Goal: Obtain resource: Obtain resource

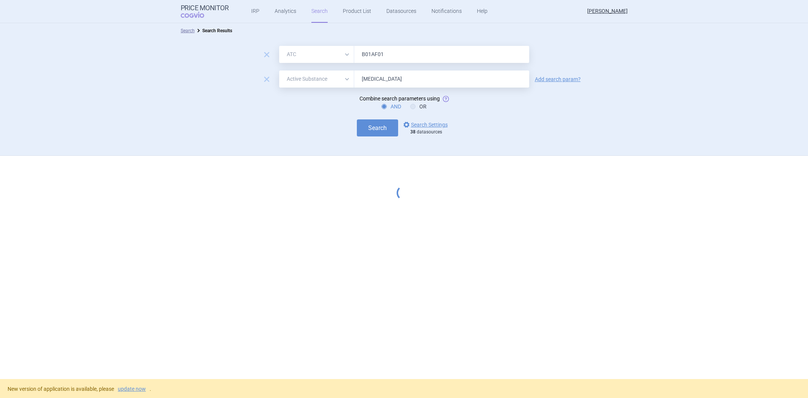
select select "atc"
select select "activeSubstance"
click at [382, 127] on button "Search" at bounding box center [377, 127] width 41 height 17
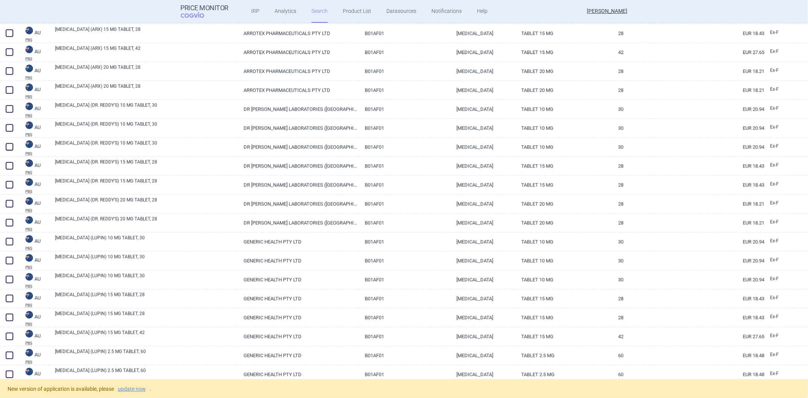
scroll to position [1431, 0]
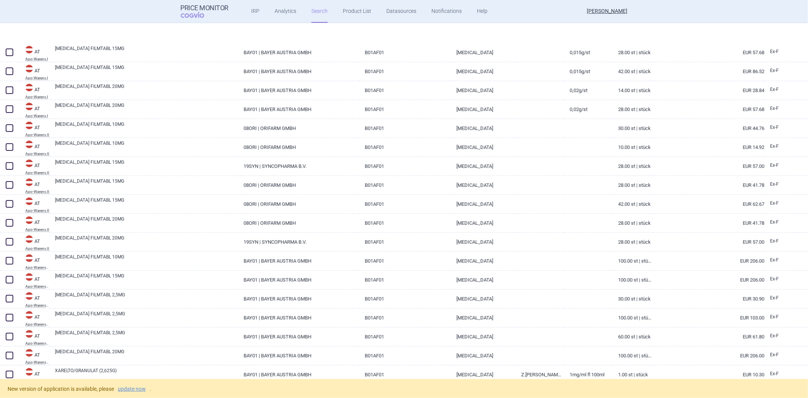
select select "atc"
select select "activeSubstance"
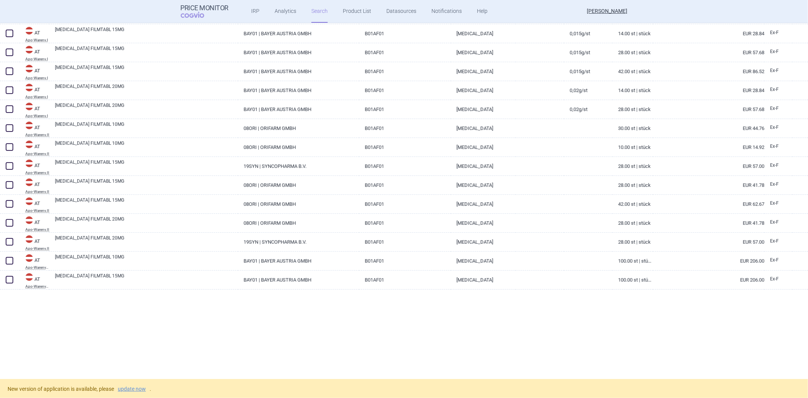
scroll to position [104, 0]
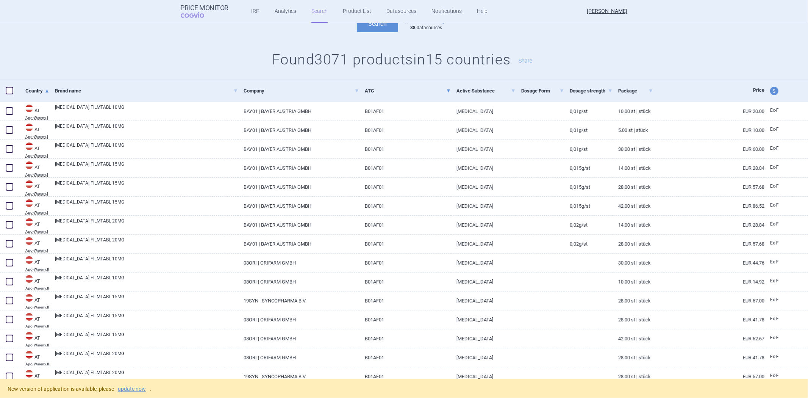
click at [373, 90] on link "ATC" at bounding box center [408, 90] width 86 height 19
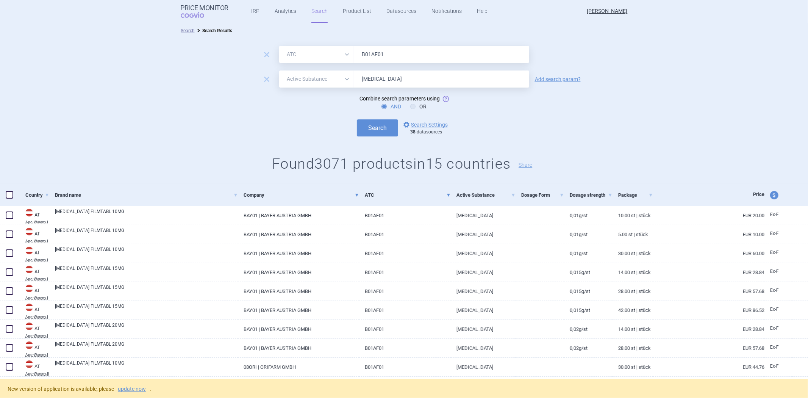
click at [346, 198] on link "Company" at bounding box center [302, 195] width 116 height 19
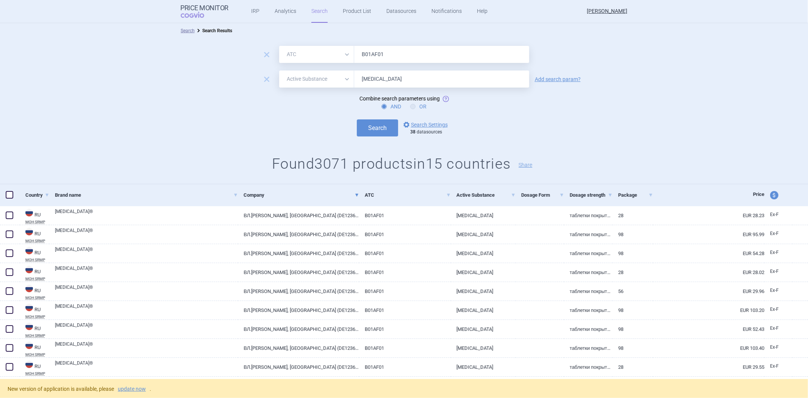
click at [415, 105] on label "OR" at bounding box center [418, 107] width 16 height 8
click at [415, 105] on input "OR" at bounding box center [415, 107] width 8 height 8
radio input "true"
click at [390, 125] on button "Search" at bounding box center [377, 127] width 41 height 17
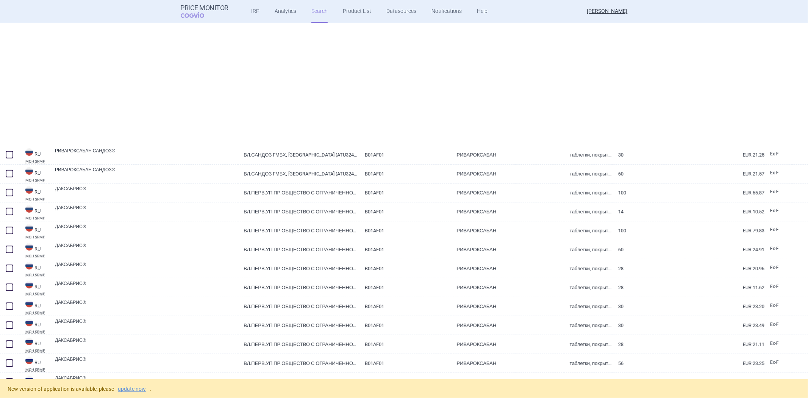
scroll to position [42, 0]
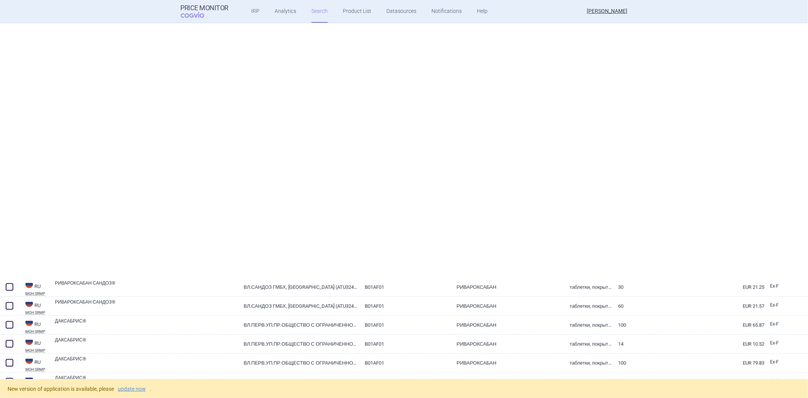
select select "atc"
select select "activeSubstance"
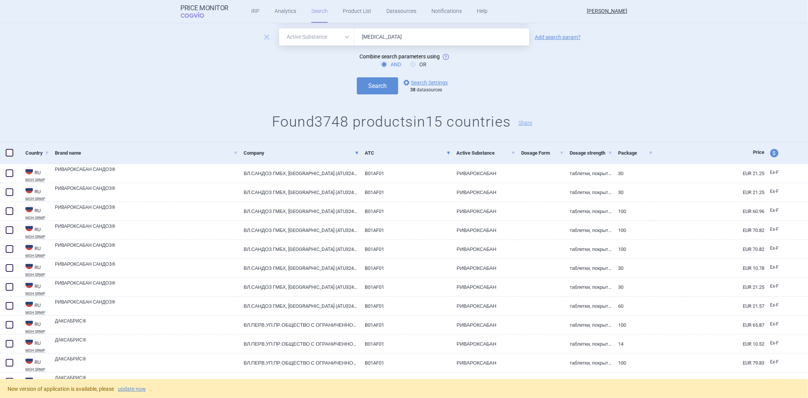
click at [380, 149] on link "ATC" at bounding box center [408, 153] width 86 height 19
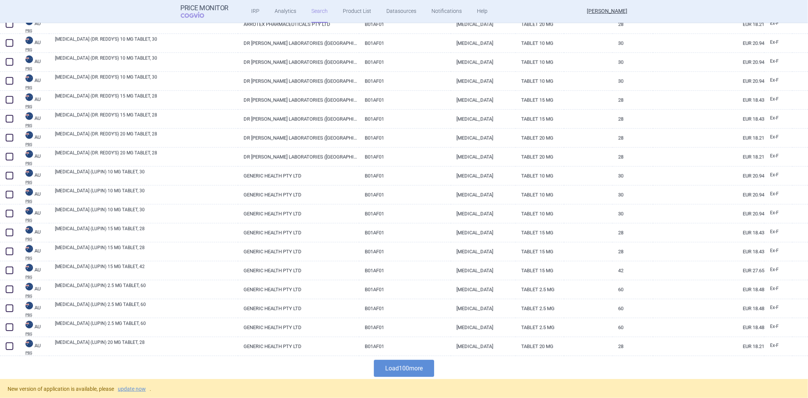
scroll to position [1746, 0]
click at [402, 366] on button "Load 100 more" at bounding box center [404, 366] width 60 height 17
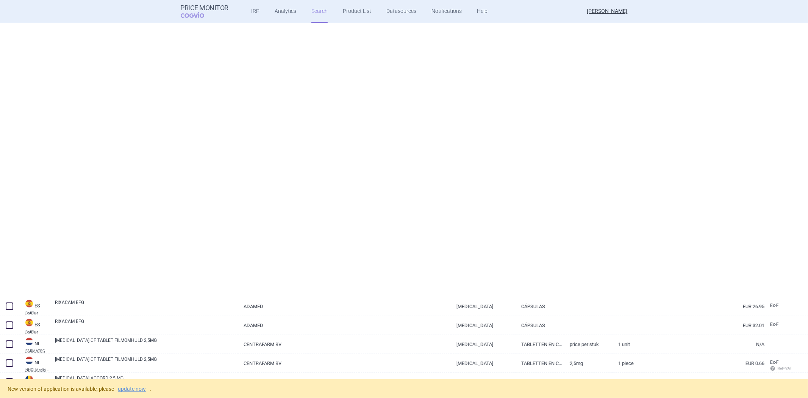
select select "atc"
select select "activeSubstance"
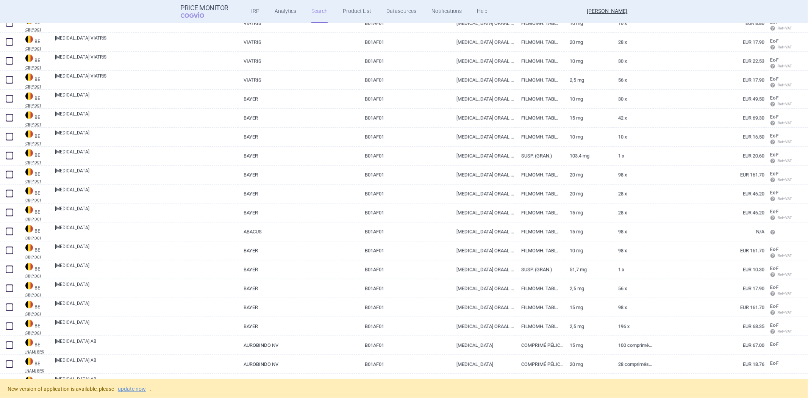
scroll to position [3579, 0]
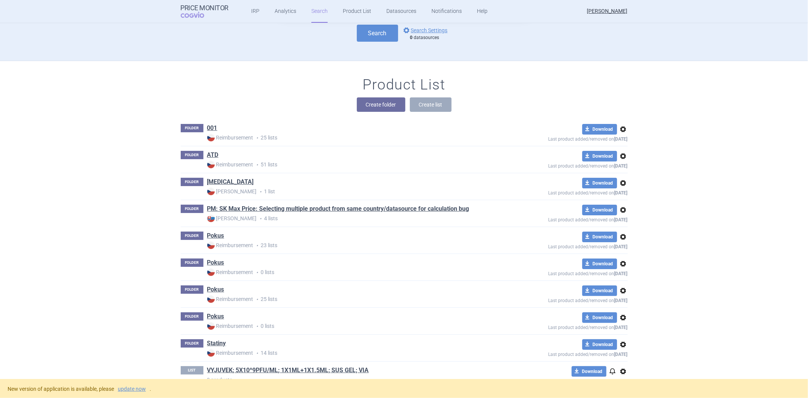
scroll to position [63, 0]
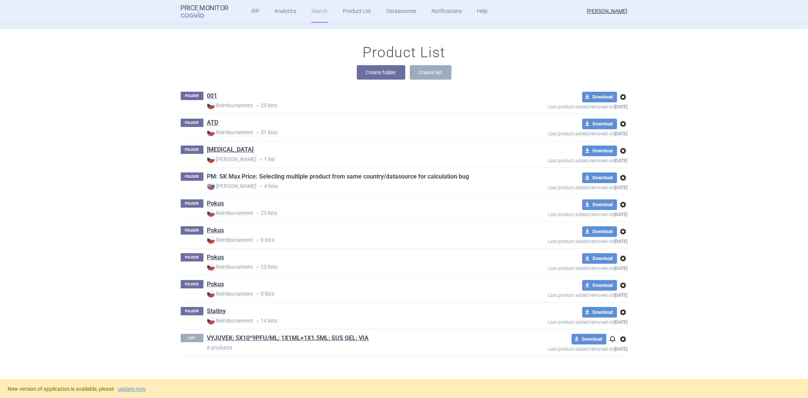
click at [290, 180] on link "PM: SK Max Price: Selecting multiple product from same country/datasource for c…" at bounding box center [338, 176] width 262 height 8
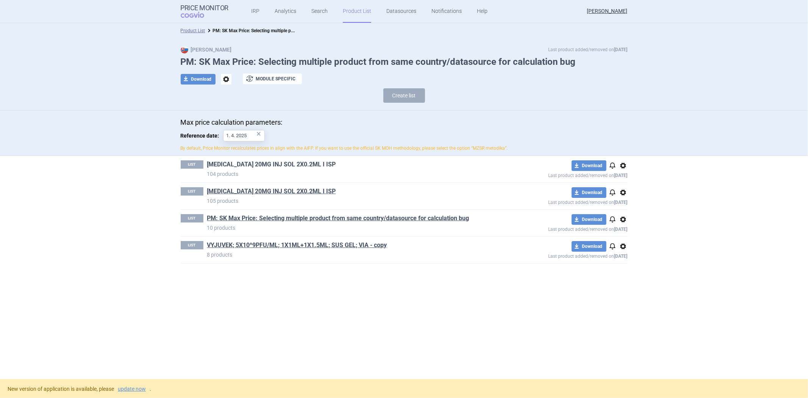
click at [266, 167] on link "[MEDICAL_DATA] 20MG INJ SOL 2X0.2ML I ISP" at bounding box center [271, 164] width 129 height 8
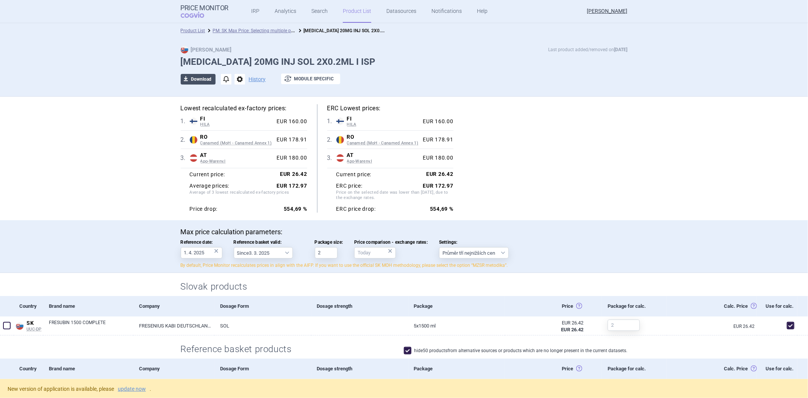
click at [181, 81] on span "download" at bounding box center [186, 79] width 11 height 11
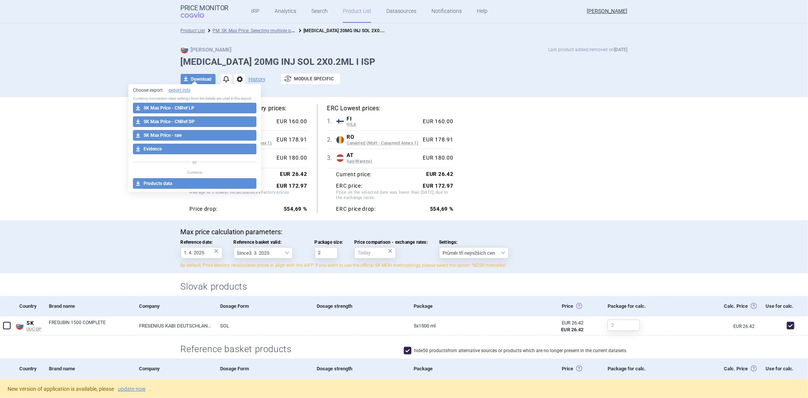
select select "EUR"
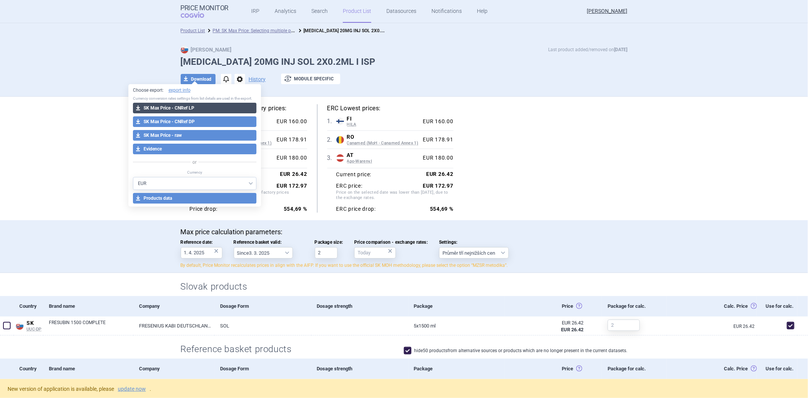
click at [201, 111] on button "download SK Max Price - CNRef LP" at bounding box center [195, 108] width 124 height 11
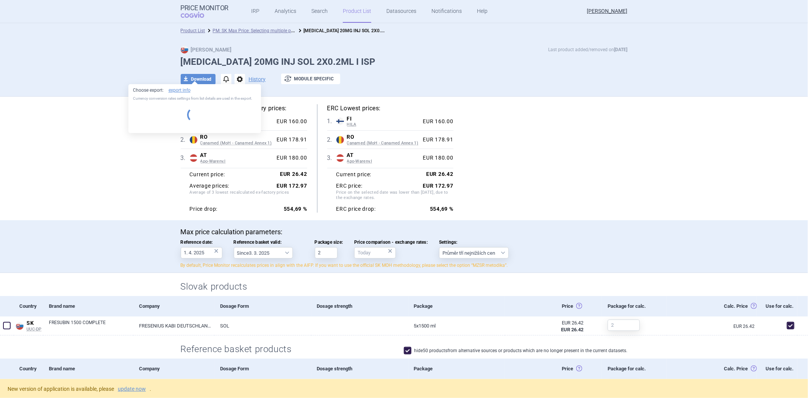
select select "EUR"
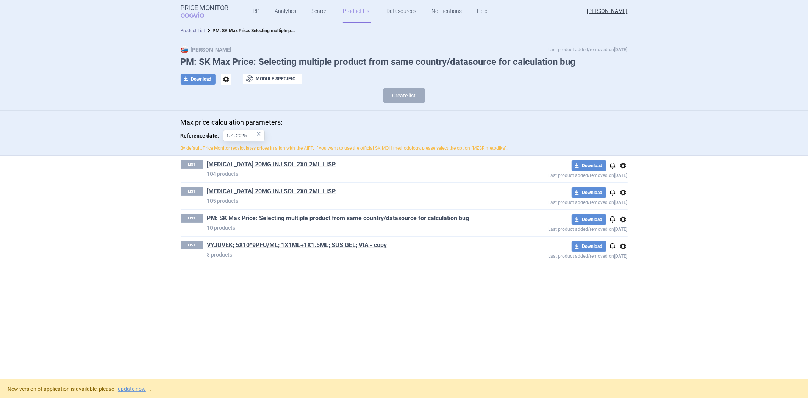
click at [259, 217] on link "PM: SK Max Price: Selecting multiple product from same country/datasource for c…" at bounding box center [338, 218] width 262 height 8
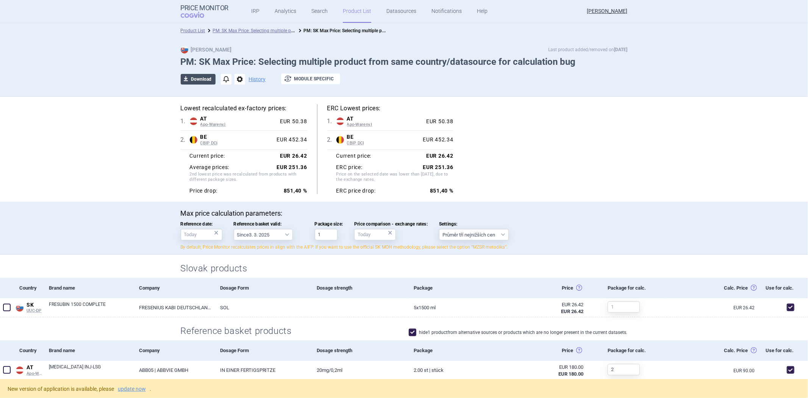
click at [206, 83] on button "download Download" at bounding box center [198, 79] width 35 height 11
select select "EUR"
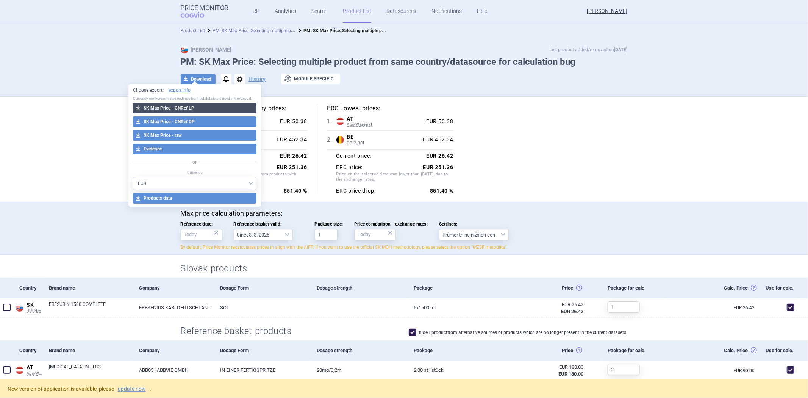
click at [196, 111] on button "download SK Max Price - CNRef LP" at bounding box center [195, 108] width 124 height 11
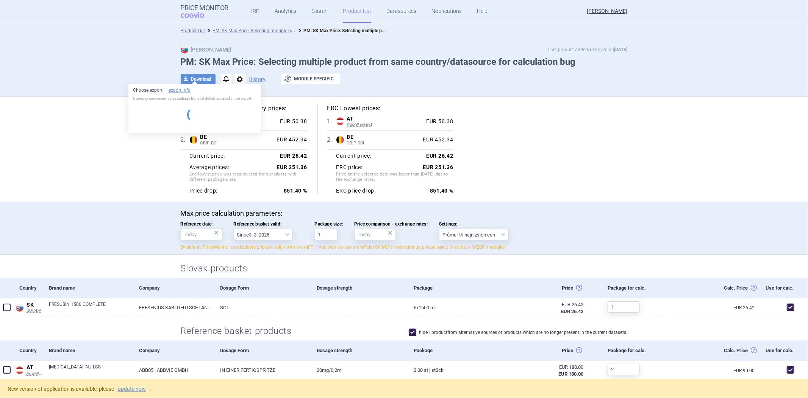
select select "EUR"
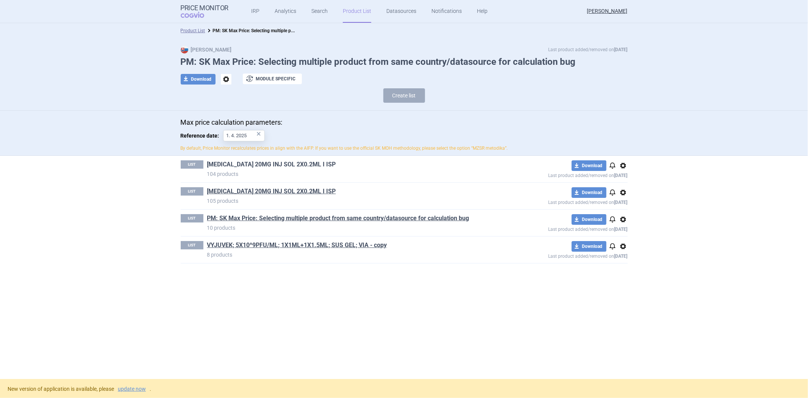
click at [251, 160] on link "[MEDICAL_DATA] 20MG INJ SOL 2X0.2ML I ISP" at bounding box center [271, 164] width 129 height 8
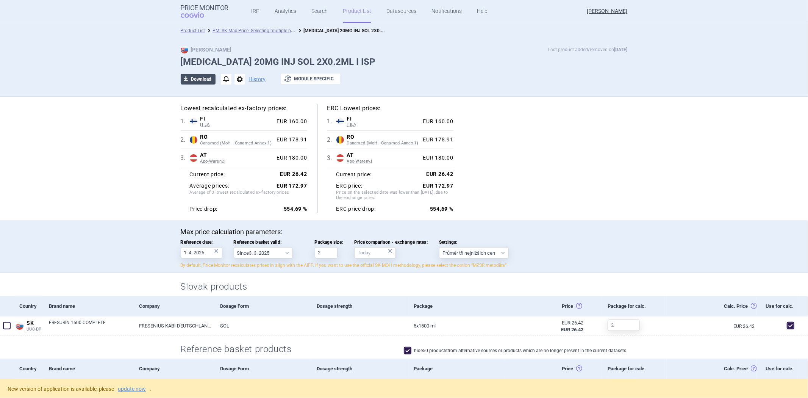
click at [196, 84] on button "download Download" at bounding box center [198, 79] width 35 height 11
select select "EUR"
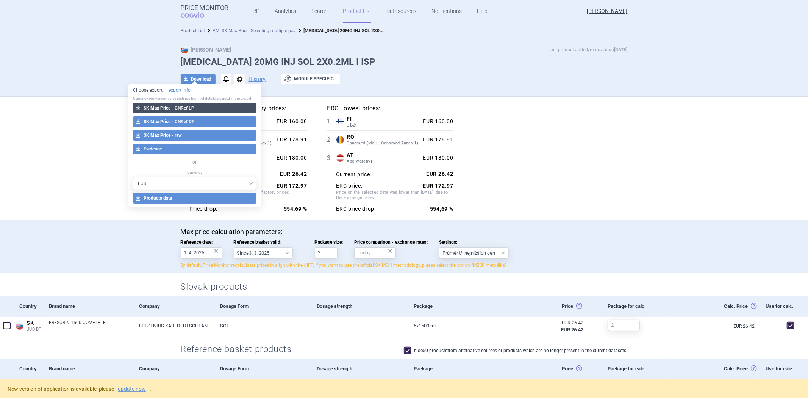
click at [191, 107] on button "download SK Max Price - CNRef LP" at bounding box center [195, 108] width 124 height 11
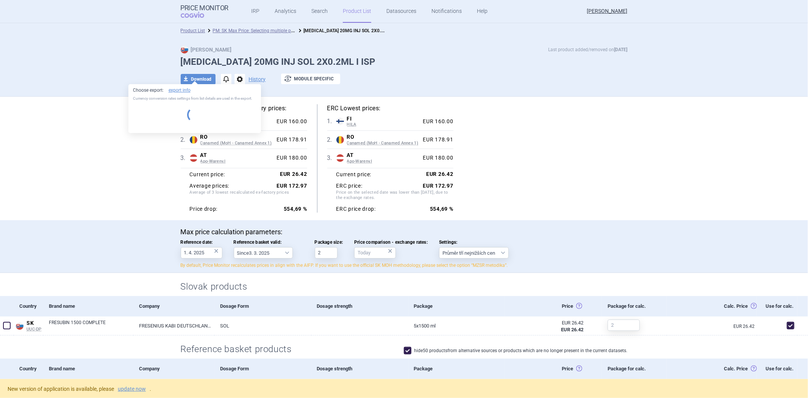
select select "EUR"
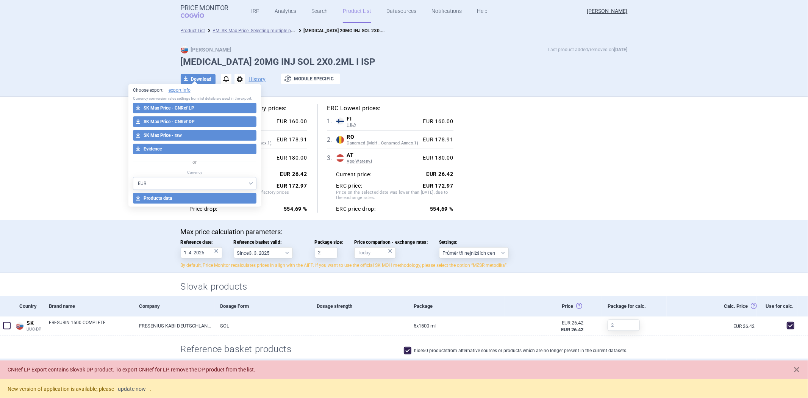
click at [138, 389] on link "update now" at bounding box center [132, 388] width 28 height 5
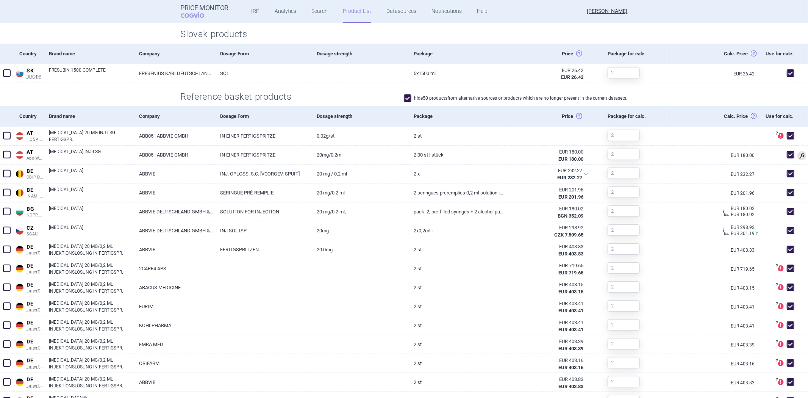
scroll to position [42, 0]
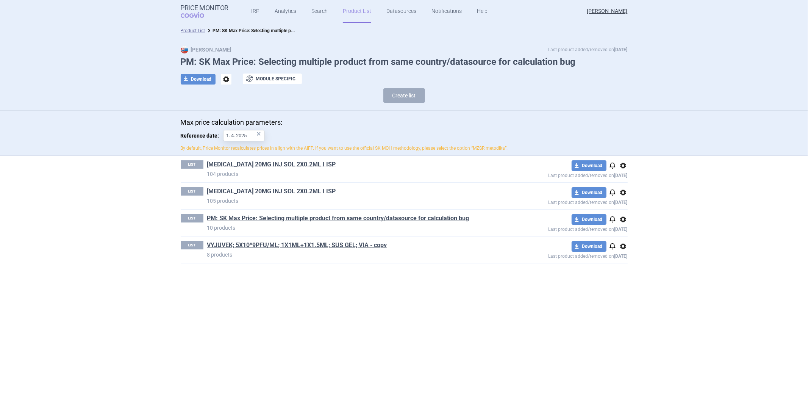
click at [293, 191] on link "[MEDICAL_DATA] 20MG INJ SOL 2X0.2ML I ISP" at bounding box center [271, 191] width 129 height 8
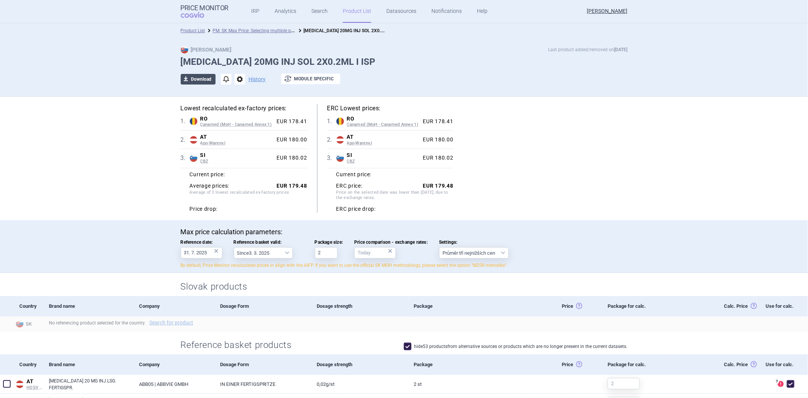
click at [198, 77] on button "download Download" at bounding box center [198, 79] width 35 height 11
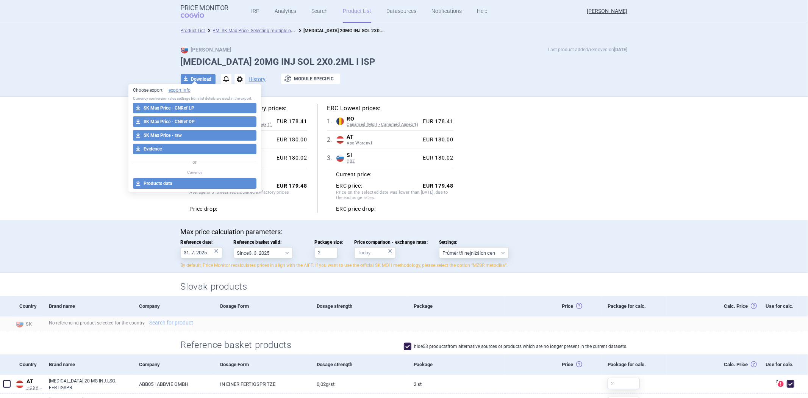
select select "EUR"
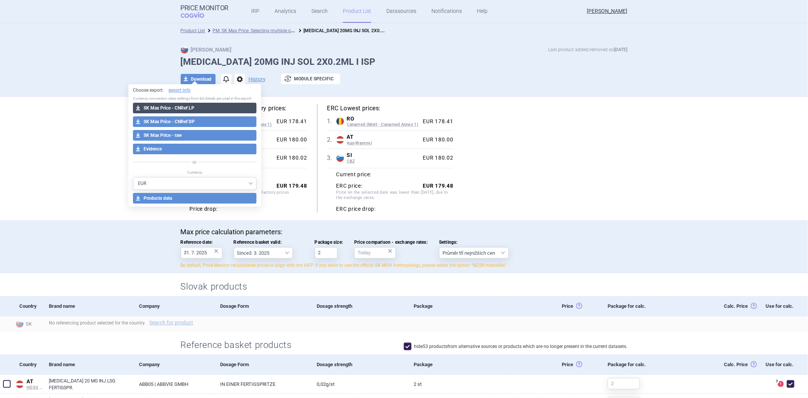
click at [206, 110] on button "download SK Max Price - CNRef LP" at bounding box center [195, 108] width 124 height 11
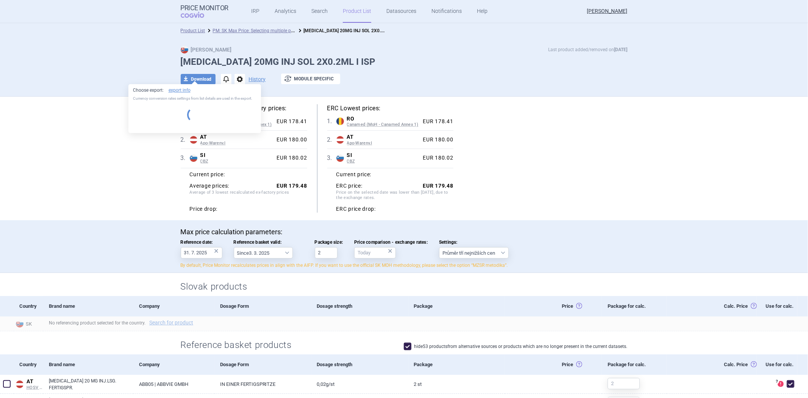
select select "EUR"
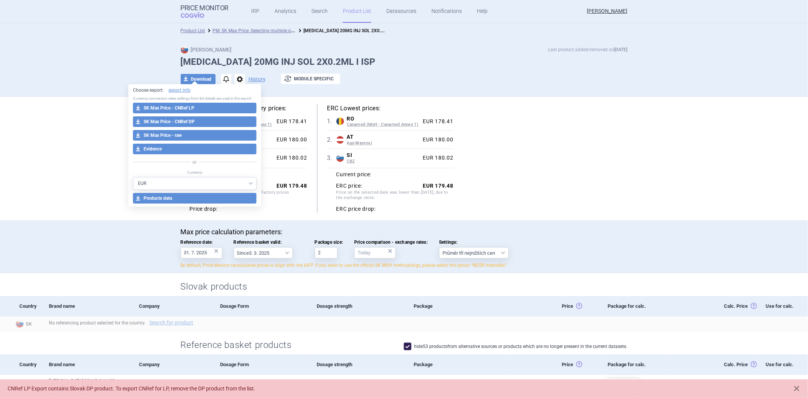
click at [645, 255] on div "Max price calculation parameters: Reference date: 31. 7. 2025 × Reference baske…" at bounding box center [404, 246] width 808 height 53
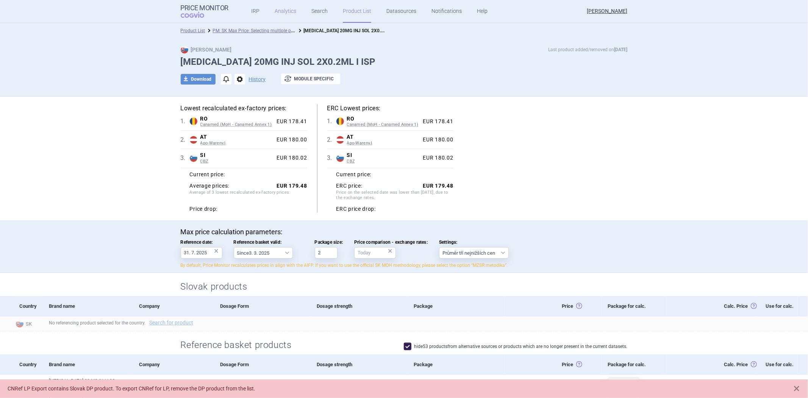
click at [277, 17] on link "Analytics" at bounding box center [286, 11] width 22 height 23
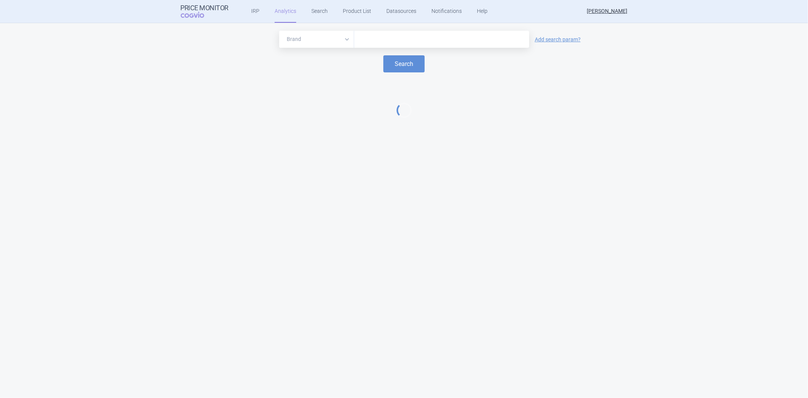
click at [425, 50] on form "Brand ATC/Active substance Therapeutic area Add search param? Search" at bounding box center [404, 52] width 793 height 42
click at [429, 40] on input "text" at bounding box center [441, 39] width 167 height 10
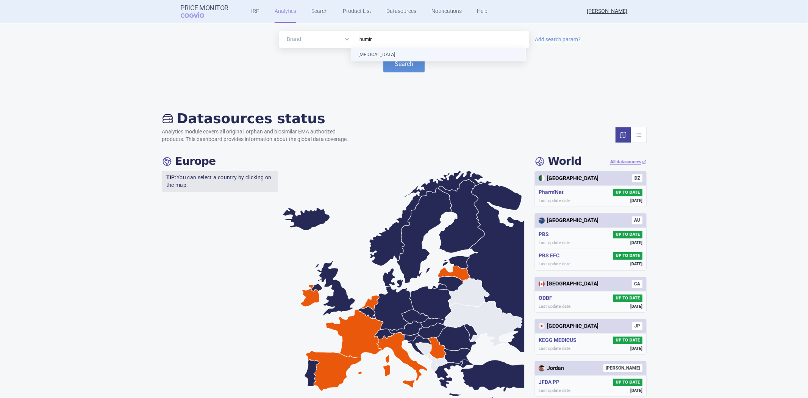
type input "[MEDICAL_DATA]"
click at [413, 56] on button "Search" at bounding box center [404, 63] width 41 height 17
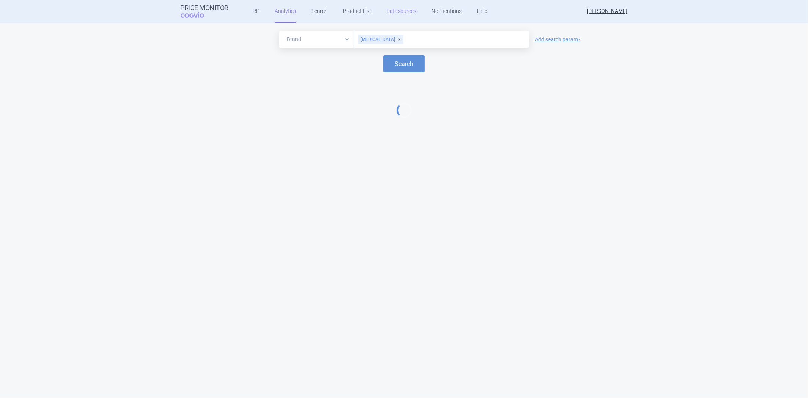
select select "EUR"
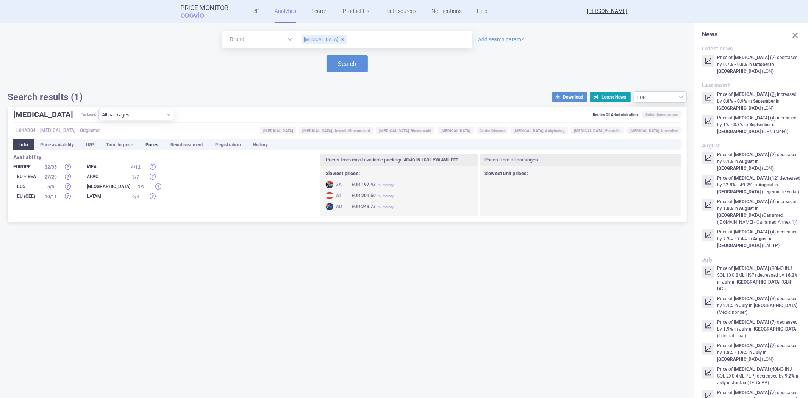
click at [143, 144] on li "Prices" at bounding box center [151, 144] width 25 height 11
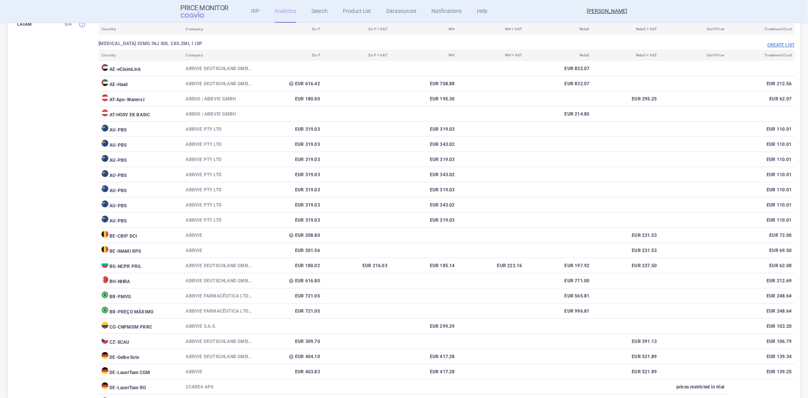
scroll to position [42, 0]
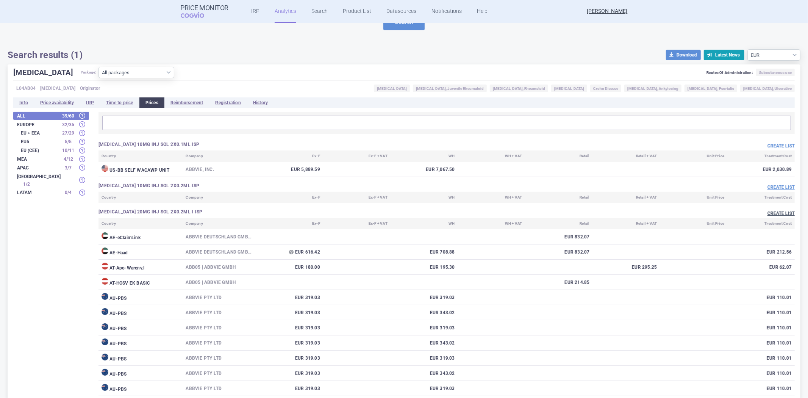
click at [778, 211] on button "Create list" at bounding box center [781, 213] width 27 height 6
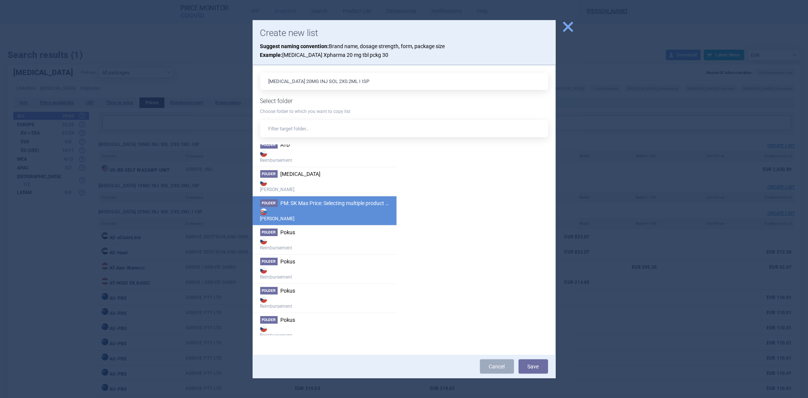
scroll to position [0, 0]
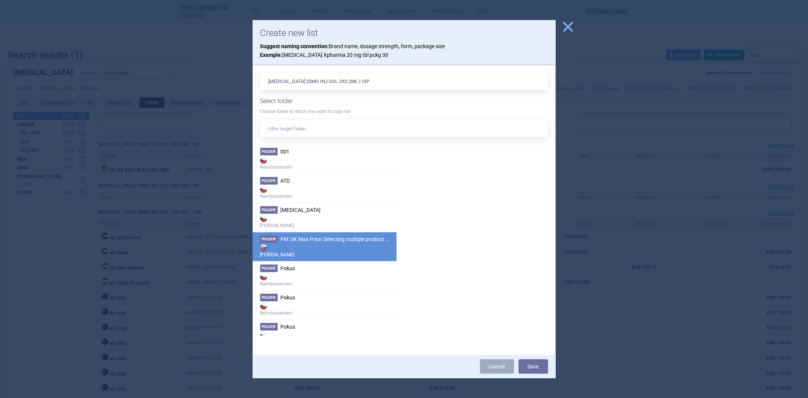
click at [317, 238] on span "PM: SK Max Price: Selecting multiple product from same country/datasource for c…" at bounding box center [393, 239] width 224 height 6
click at [541, 365] on button "Save" at bounding box center [534, 366] width 30 height 14
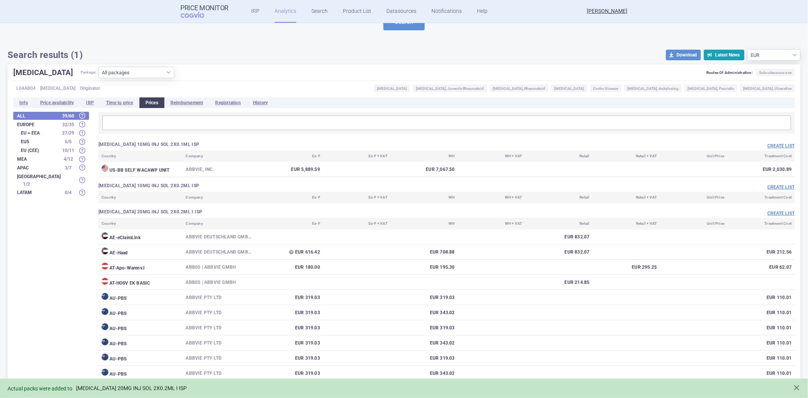
click at [141, 385] on link "[MEDICAL_DATA] 20MG INJ SOL 2X0.2ML I ISP" at bounding box center [131, 388] width 111 height 6
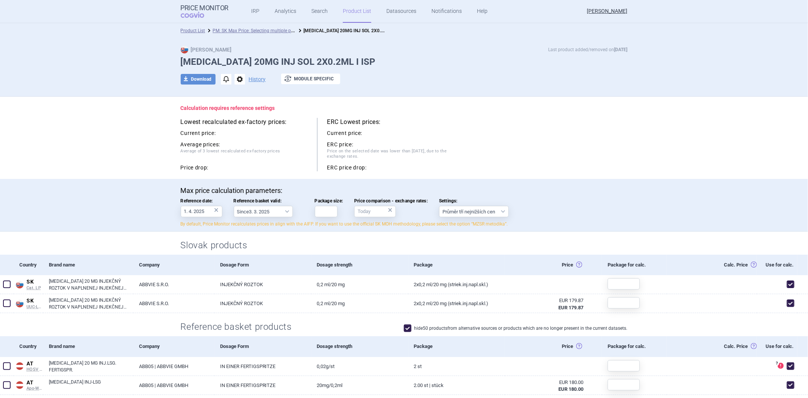
click at [326, 218] on div "Max price calculation parameters: Reference date: 1. 4. 2025 × Reference basket…" at bounding box center [404, 206] width 447 height 41
click at [326, 216] on input "Package size:" at bounding box center [326, 211] width 23 height 11
type input "2"
click at [354, 182] on div "Max price calculation parameters: Reference date: 1. 4. 2025 × Reference basket…" at bounding box center [404, 205] width 808 height 53
click at [441, 171] on div "ERC price drop:" at bounding box center [390, 167] width 126 height 7
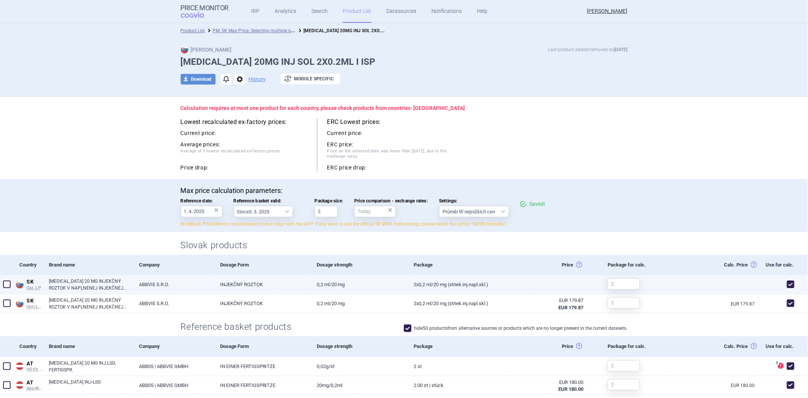
click at [787, 286] on span at bounding box center [791, 284] width 8 height 8
checkbox input "false"
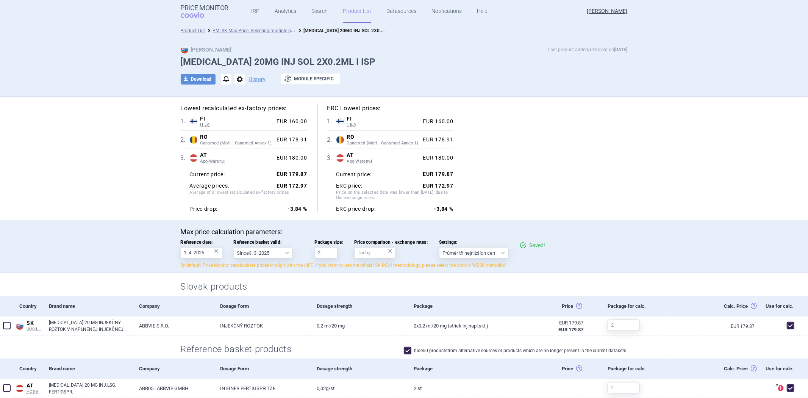
click at [358, 211] on strong "ERC price drop:" at bounding box center [357, 209] width 40 height 7
click at [207, 80] on button "download Download" at bounding box center [198, 79] width 35 height 11
select select "EUR"
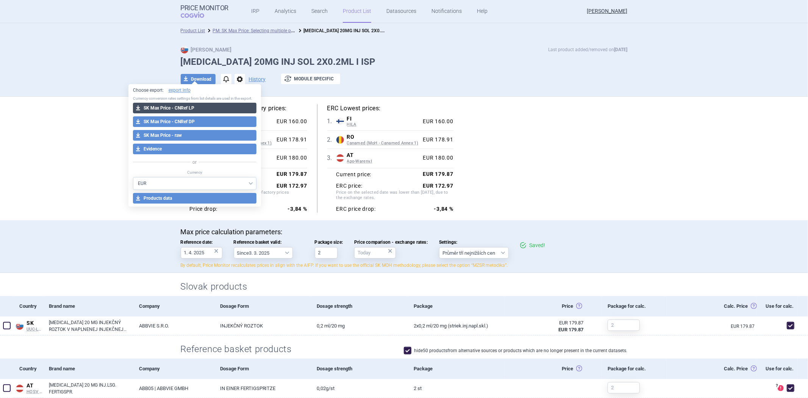
click at [202, 110] on button "download SK Max Price - CNRef LP" at bounding box center [195, 108] width 124 height 11
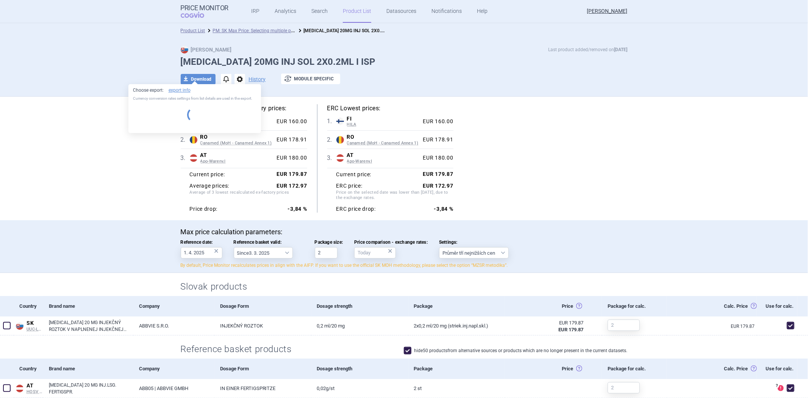
select select "EUR"
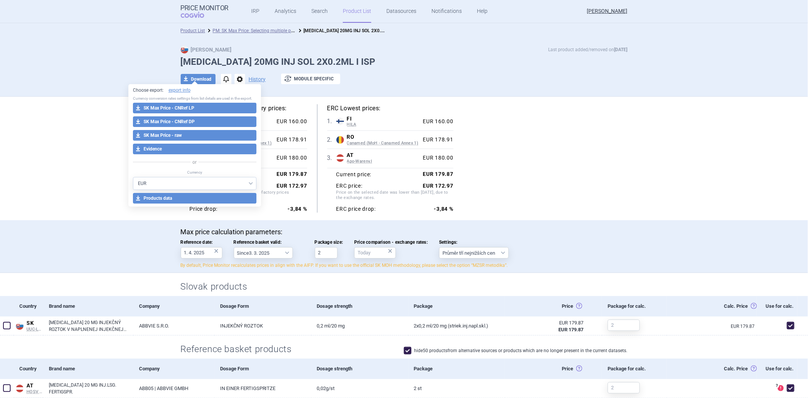
click at [527, 103] on div "Lowest recalculated ex-factory prices: 1 . FI HILA Finland HILA List of medicin…" at bounding box center [404, 159] width 477 height 124
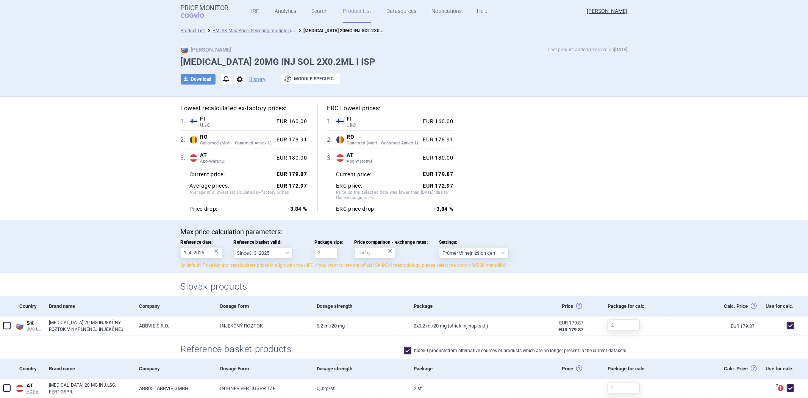
click at [294, 137] on div "EUR 178.91" at bounding box center [290, 139] width 33 height 7
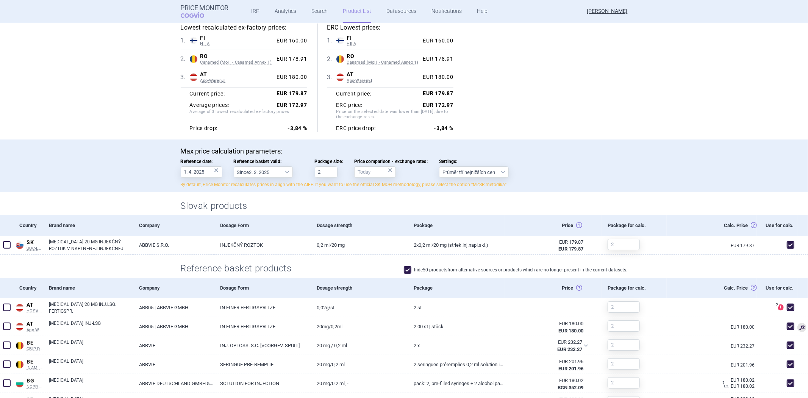
scroll to position [126, 0]
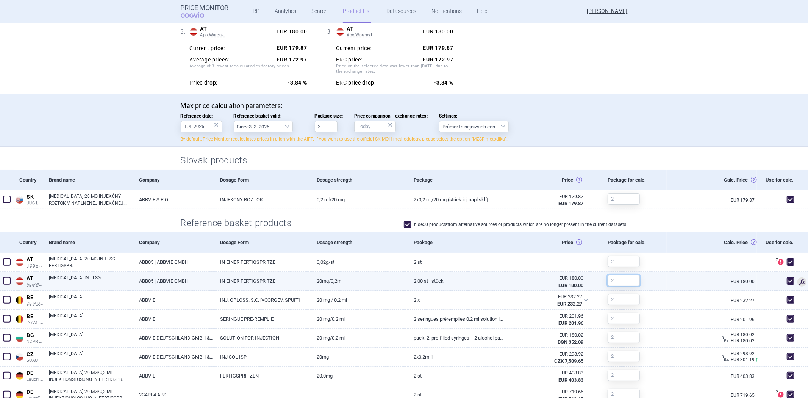
click at [617, 275] on input "text" at bounding box center [624, 280] width 32 height 11
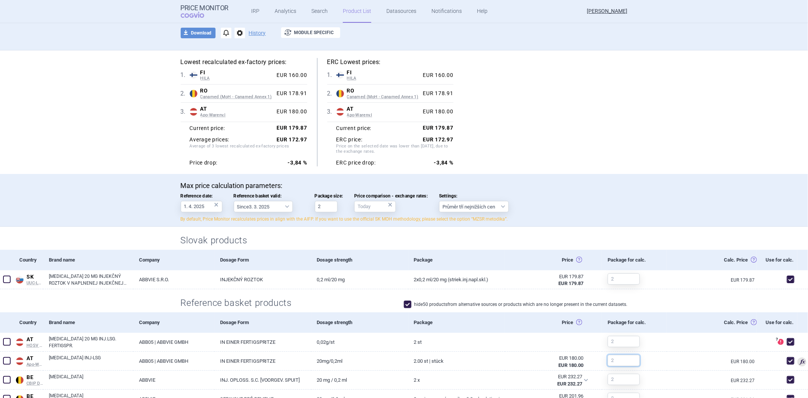
scroll to position [0, 0]
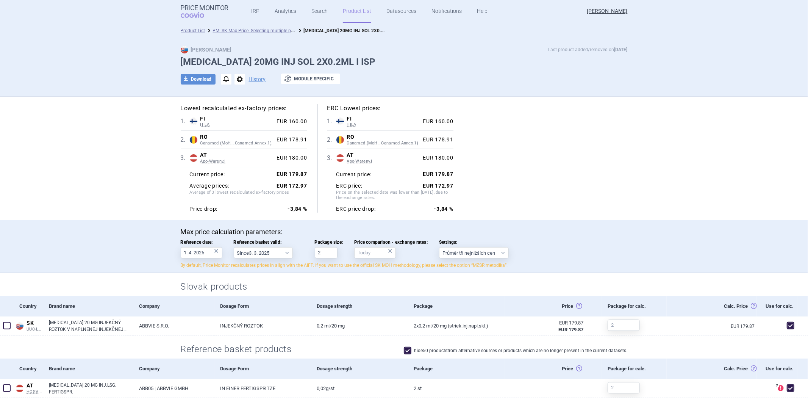
click at [520, 181] on div "Lowest recalculated ex-factory prices: 1 . FI HILA Finland HILA List of medicin…" at bounding box center [404, 158] width 447 height 108
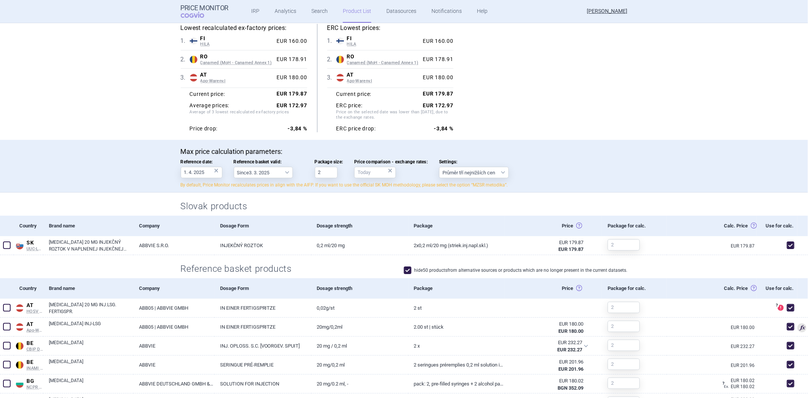
scroll to position [210, 0]
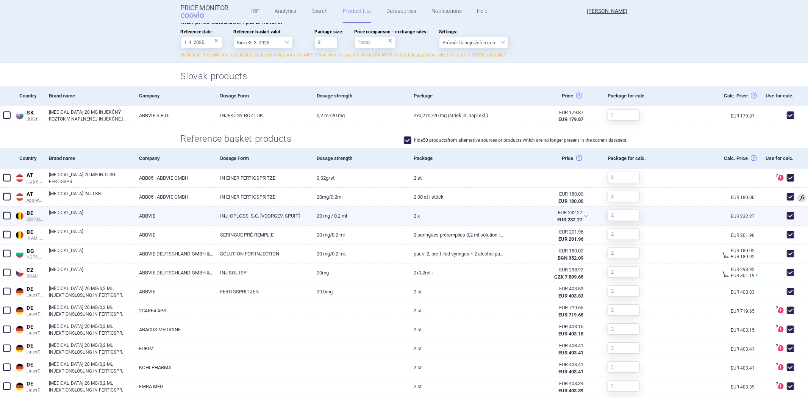
click at [628, 221] on div at bounding box center [621, 215] width 38 height 17
click at [628, 218] on input "text" at bounding box center [624, 215] width 32 height 11
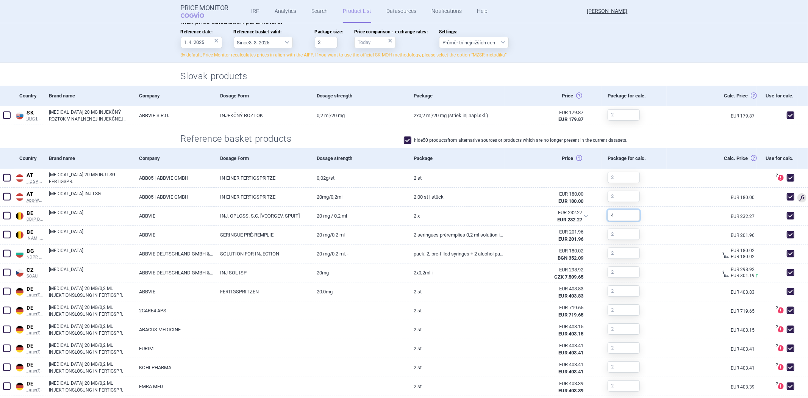
type input "4"
click at [627, 61] on div "Max price calculation parameters: Reference date: 1. 4. 2025 × Reference basket…" at bounding box center [404, 39] width 477 height 45
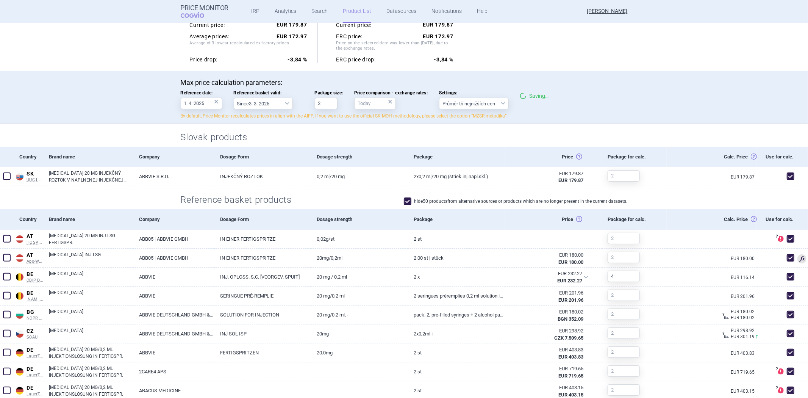
scroll to position [84, 0]
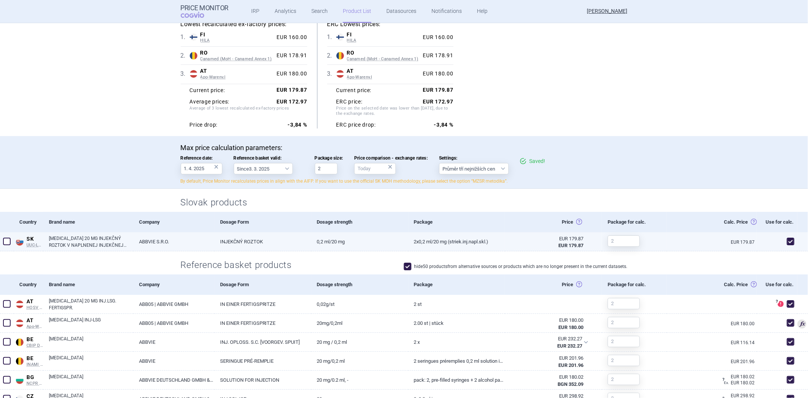
click at [473, 247] on link "2x0,2 ml/20 mg (striek.inj.napl.skl.)" at bounding box center [457, 241] width 97 height 19
select select "EUR"
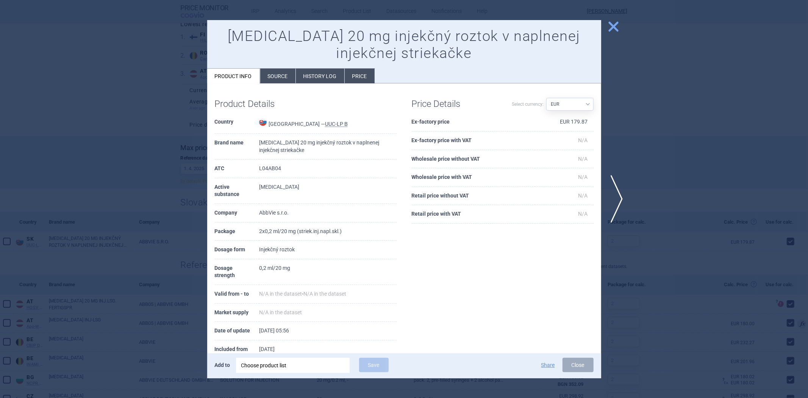
click at [607, 26] on span "close" at bounding box center [613, 26] width 13 height 13
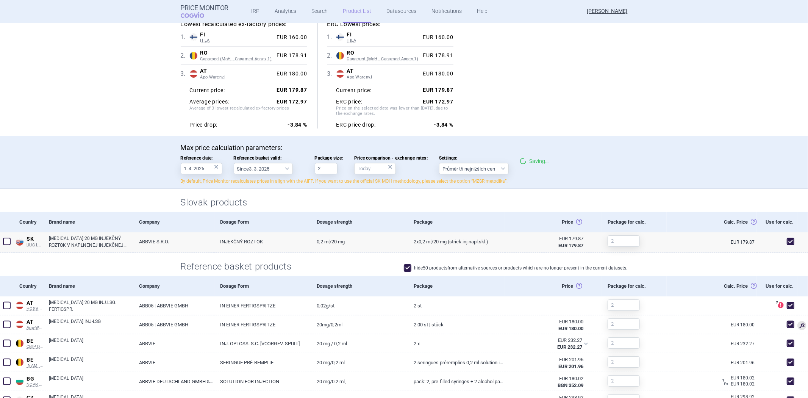
click at [522, 177] on div "Max price calculation parameters: Reference date: 1. 4. 2025 × Reference basket…" at bounding box center [404, 164] width 447 height 41
click at [517, 182] on p "By default, Price Monitor recalculates prices in align with the AIFP. If you wa…" at bounding box center [404, 181] width 447 height 6
click at [443, 182] on p "By default, Price Monitor recalculates prices in align with the AIFP. If you wa…" at bounding box center [404, 181] width 447 height 6
click at [444, 182] on p "By default, Price Monitor recalculates prices in align with the AIFP. If you wa…" at bounding box center [404, 181] width 447 height 6
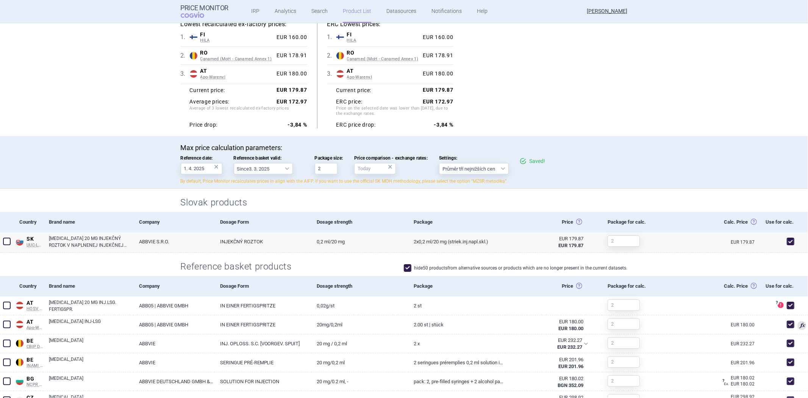
click at [509, 118] on div "Lowest recalculated ex-factory prices: 1 . FI HILA Finland HILA List of medicin…" at bounding box center [404, 74] width 447 height 108
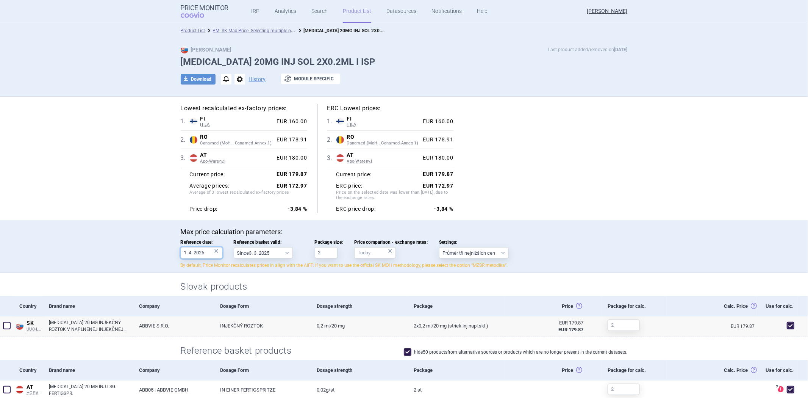
click at [200, 253] on input "1. 4. 2025" at bounding box center [202, 252] width 42 height 11
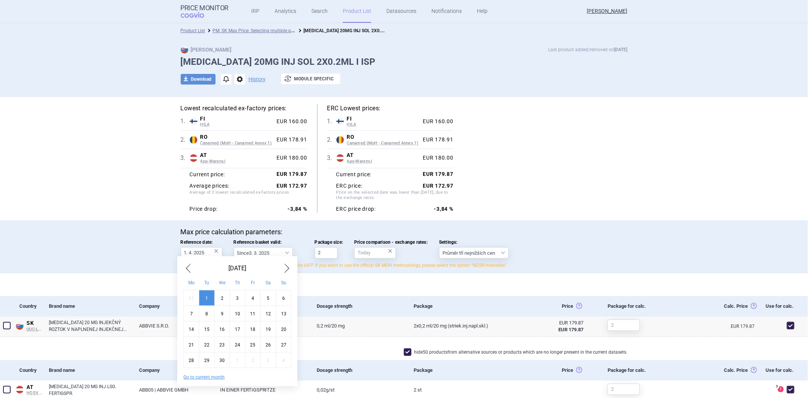
click at [214, 374] on div "Go to current month" at bounding box center [237, 374] width 108 height 13
click at [210, 379] on button "Go to current month" at bounding box center [203, 377] width 41 height 6
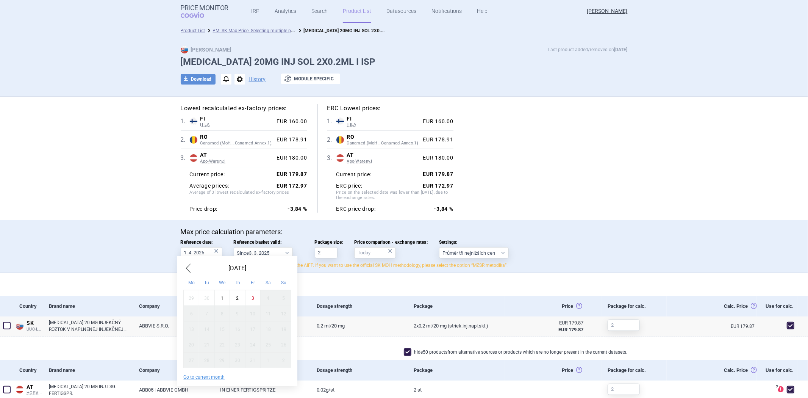
click at [222, 301] on div "1" at bounding box center [222, 298] width 16 height 16
type input "1. 10. 2025"
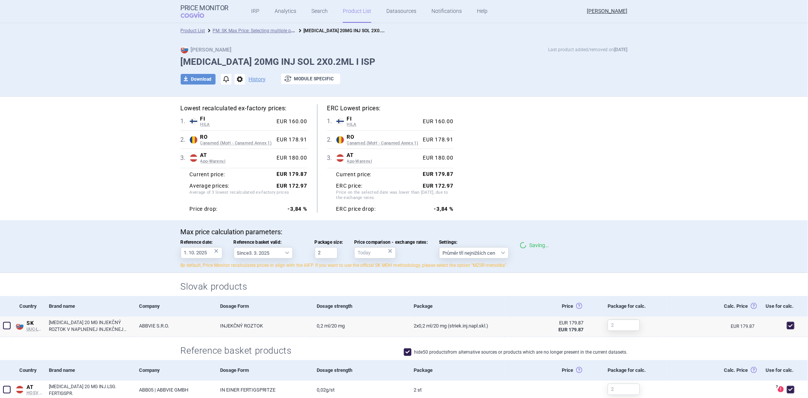
click at [357, 220] on div "Lowest recalculated ex-factory prices: 1 . FI HILA Finland HILA List of medicin…" at bounding box center [404, 159] width 477 height 124
click at [196, 76] on button "download Download" at bounding box center [198, 79] width 35 height 11
select select "EUR"
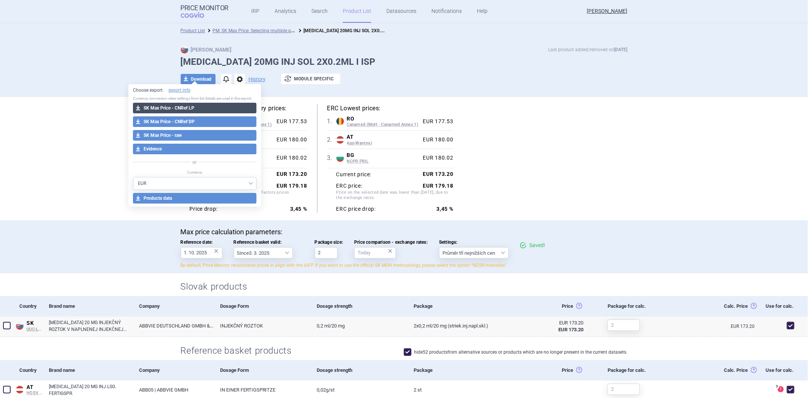
click at [198, 108] on button "download SK Max Price - CNRef LP" at bounding box center [195, 108] width 124 height 11
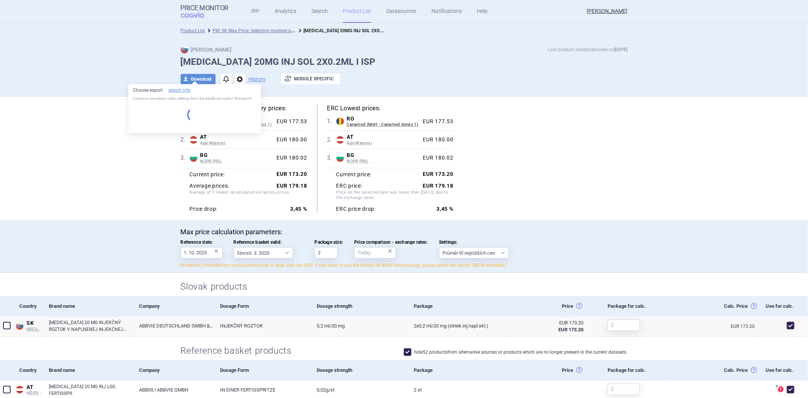
select select "EUR"
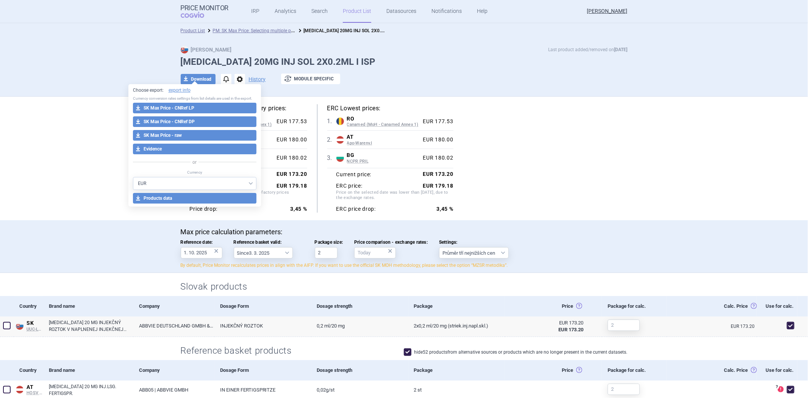
click at [551, 77] on div "download Download notifications options History exchange Module specific" at bounding box center [404, 79] width 447 height 11
